Goal: Transaction & Acquisition: Purchase product/service

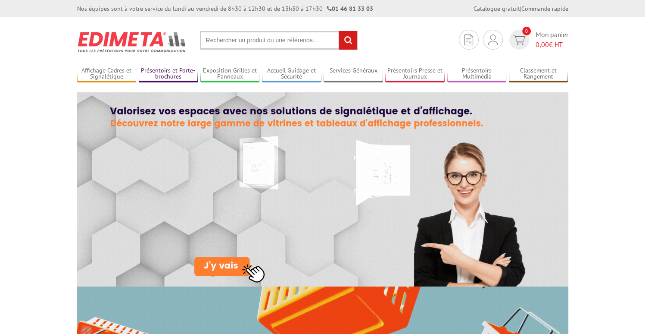
click at [154, 72] on link "Présentoirs et Porte-brochures" at bounding box center [168, 74] width 59 height 14
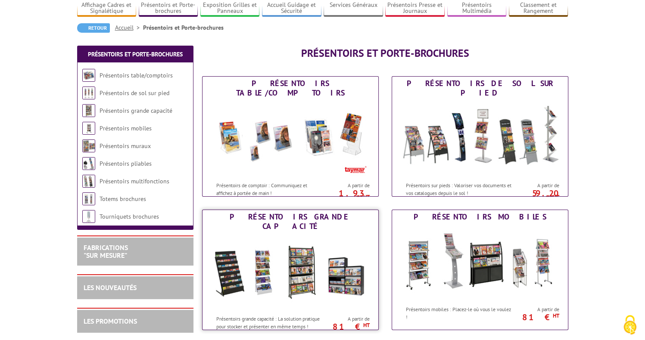
scroll to position [86, 0]
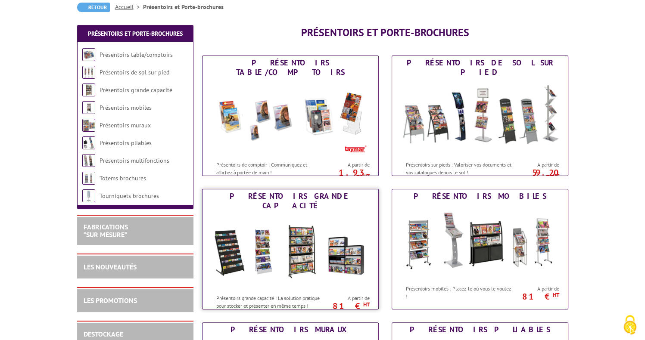
click at [256, 243] on img at bounding box center [290, 252] width 159 height 78
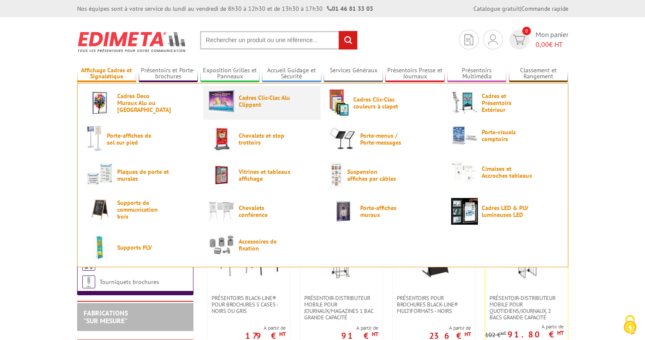
click at [249, 105] on span "Cadres Clic-Clac Alu Clippant" at bounding box center [265, 101] width 52 height 14
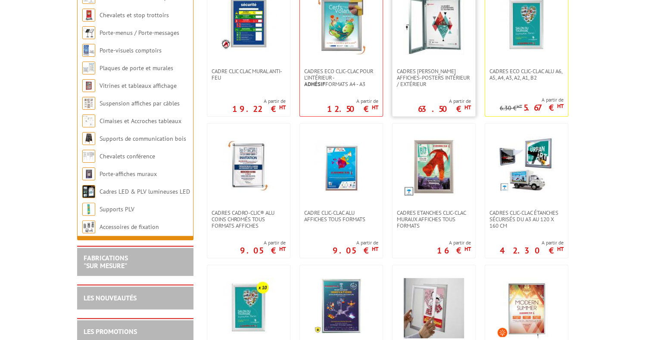
scroll to position [86, 0]
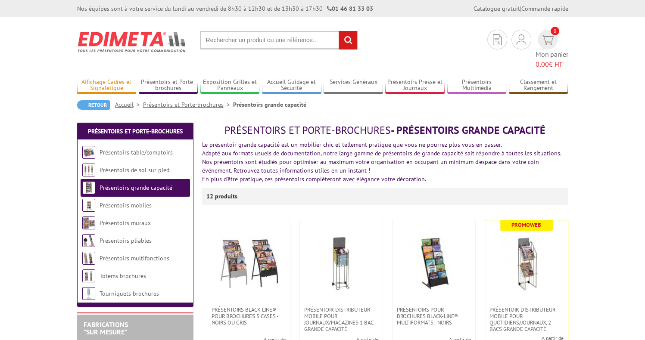
click at [110, 78] on link "Affichage Cadres et Signalétique" at bounding box center [106, 85] width 59 height 14
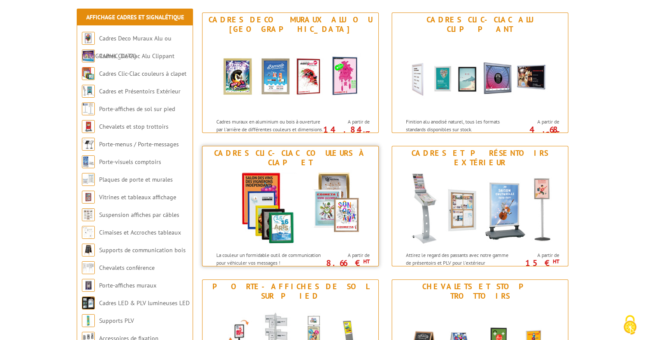
click at [318, 206] on img at bounding box center [290, 209] width 159 height 78
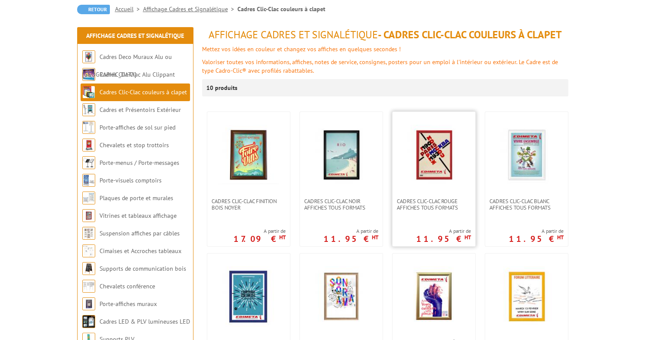
scroll to position [86, 0]
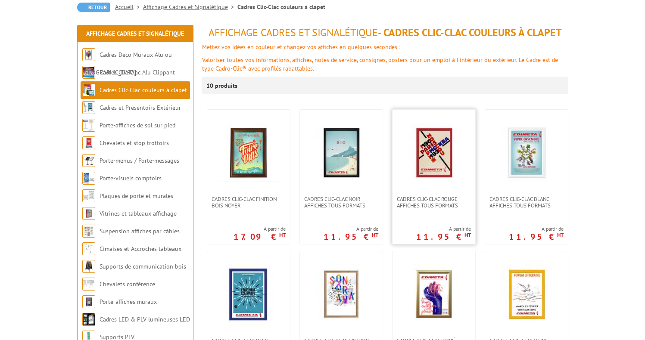
click at [427, 165] on img at bounding box center [434, 153] width 60 height 60
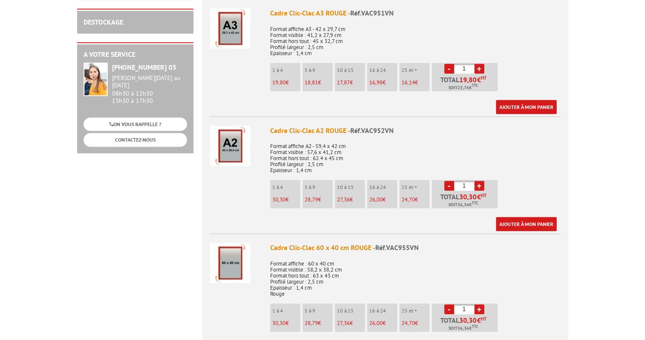
scroll to position [603, 0]
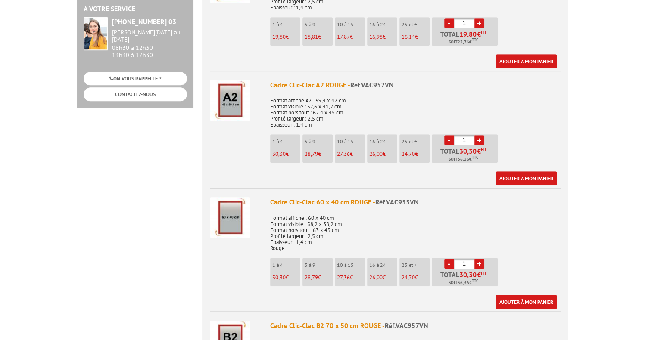
click at [228, 212] on img at bounding box center [230, 217] width 41 height 41
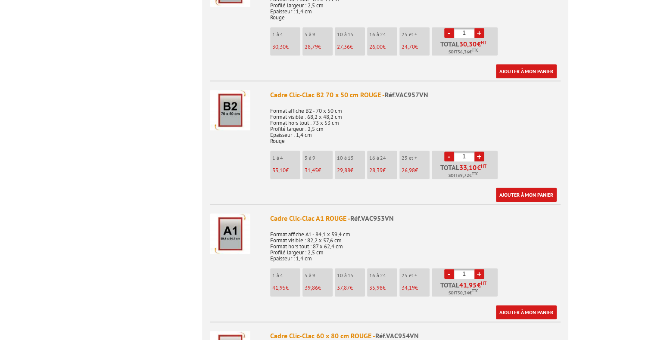
scroll to position [875, 0]
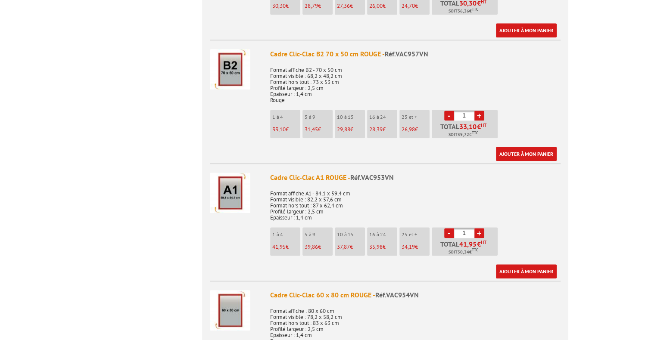
click at [225, 190] on img at bounding box center [230, 193] width 41 height 41
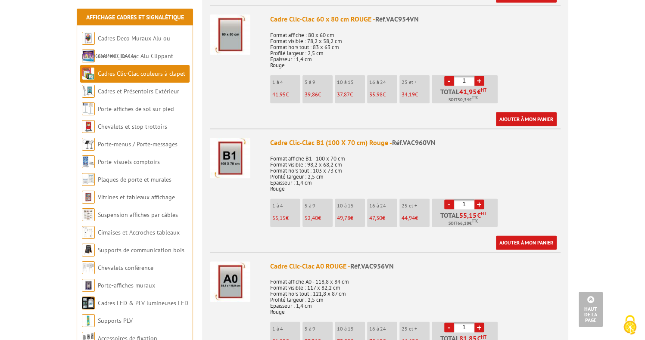
scroll to position [1220, 0]
